Goal: Task Accomplishment & Management: Use online tool/utility

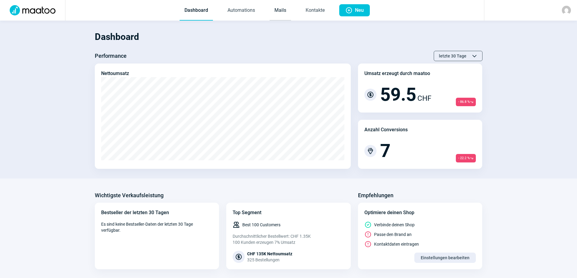
click at [277, 10] on link "Mails" at bounding box center [279, 11] width 21 height 20
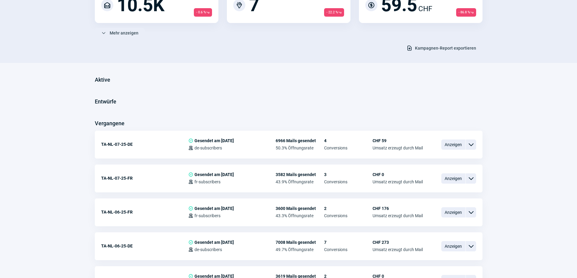
scroll to position [91, 0]
click at [470, 144] on span "ChevronDown icon" at bounding box center [470, 144] width 7 height 7
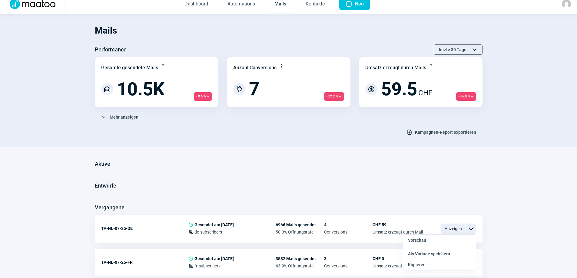
scroll to position [0, 0]
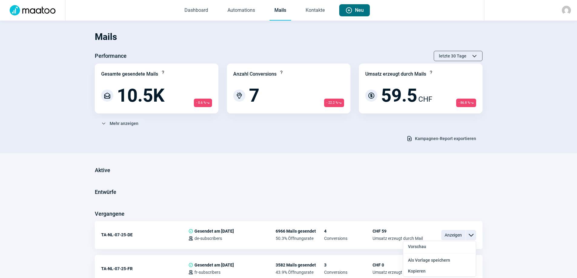
click at [360, 10] on span "Neu" at bounding box center [359, 10] width 9 height 12
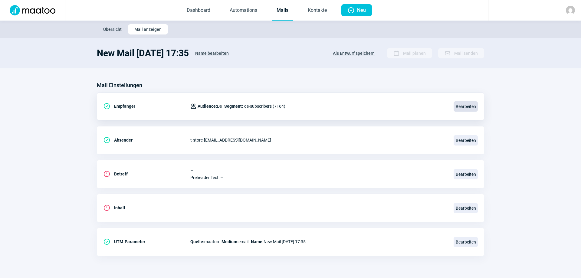
click at [463, 103] on span "Bearbeiten" at bounding box center [466, 106] width 24 height 10
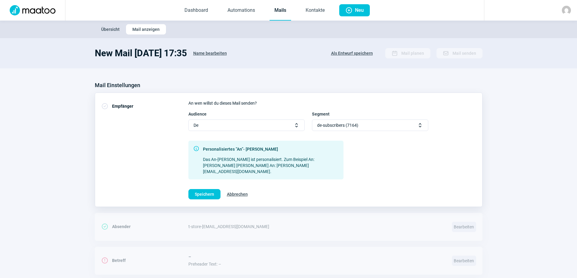
click at [296, 123] on span "Selector icon" at bounding box center [296, 125] width 6 height 6
click at [243, 190] on span "Abbrechen" at bounding box center [237, 195] width 21 height 10
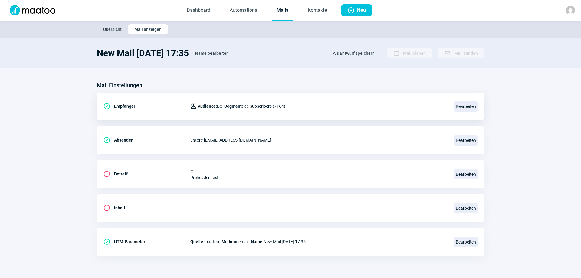
click at [108, 29] on span "Übersicht" at bounding box center [112, 30] width 18 height 10
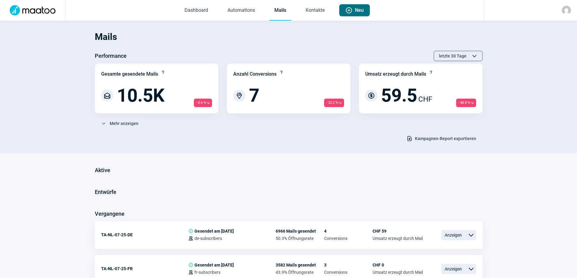
click at [364, 9] on span "Neu" at bounding box center [359, 10] width 9 height 12
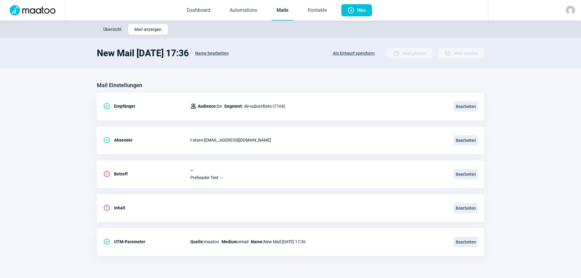
click at [116, 28] on span "Übersicht" at bounding box center [112, 30] width 18 height 10
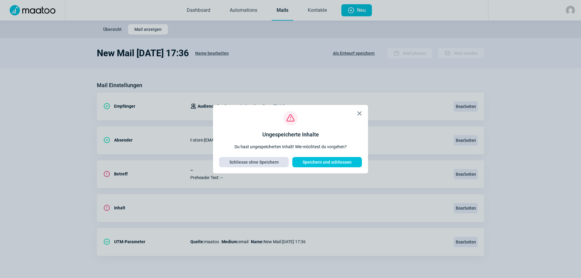
click at [269, 162] on span "Schliesse ohne Speichern" at bounding box center [253, 162] width 49 height 10
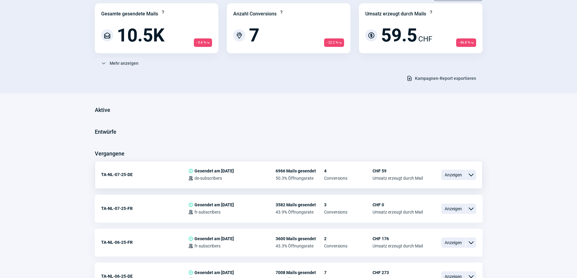
scroll to position [61, 0]
click at [452, 173] on span "Anzeigen" at bounding box center [453, 175] width 24 height 10
